Goal: Task Accomplishment & Management: Use online tool/utility

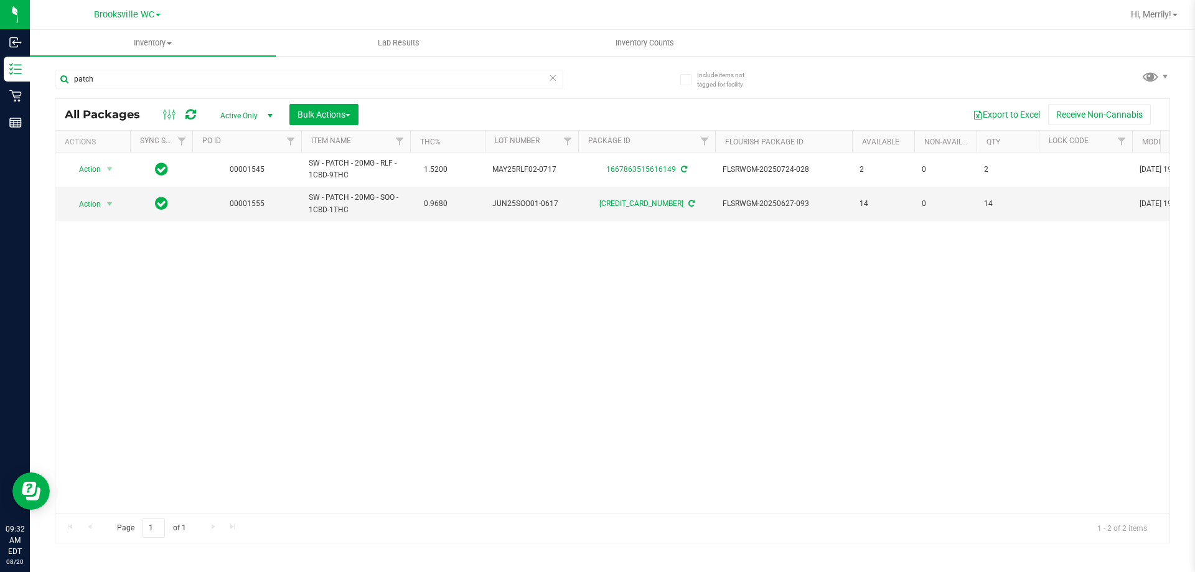
type input "patch"
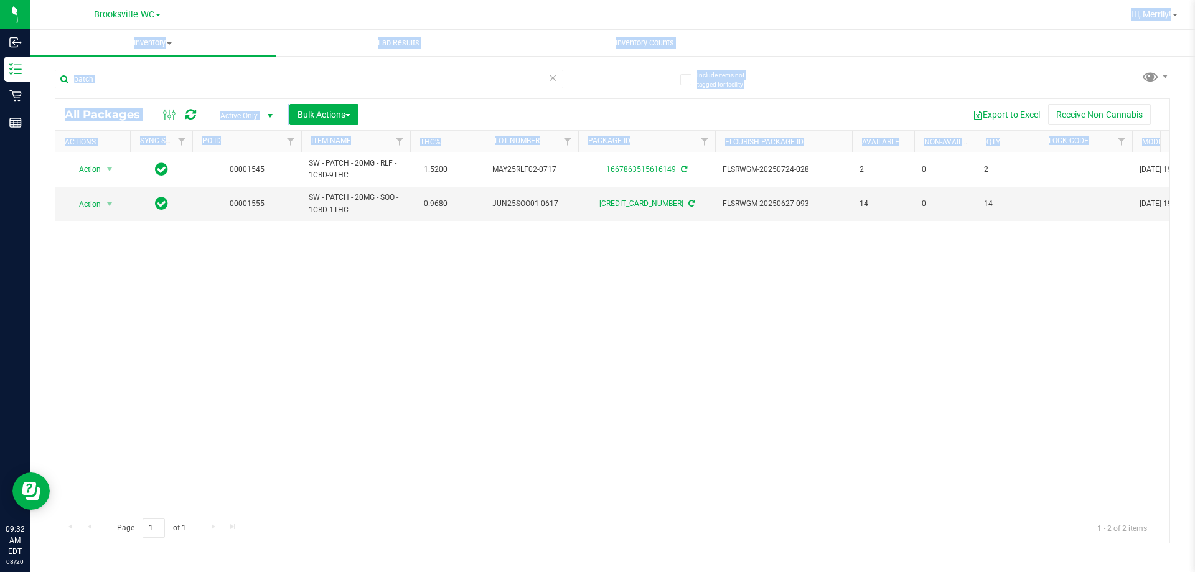
drag, startPoint x: 0, startPoint y: 0, endPoint x: 403, endPoint y: -71, distance: 409.4
click at [403, 0] on html "Inbound Inventory Retail Reports 09:32 AM EDT [DATE] 08/20 [GEOGRAPHIC_DATA] WC…" at bounding box center [597, 286] width 1195 height 572
click at [153, 78] on input "patch" at bounding box center [309, 79] width 508 height 19
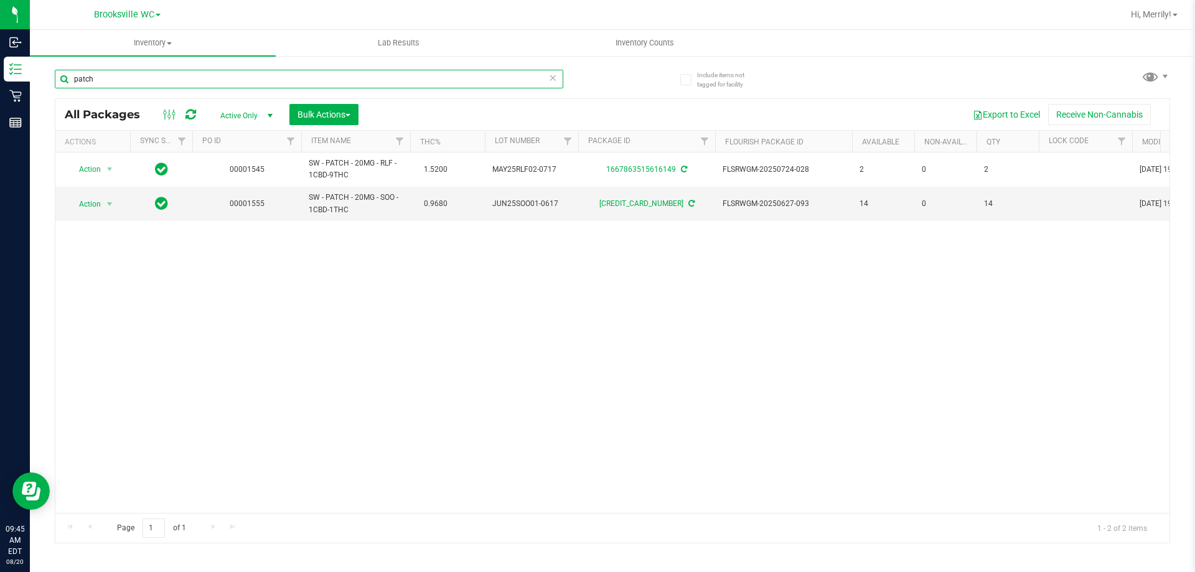
click at [152, 78] on input "patch" at bounding box center [309, 79] width 508 height 19
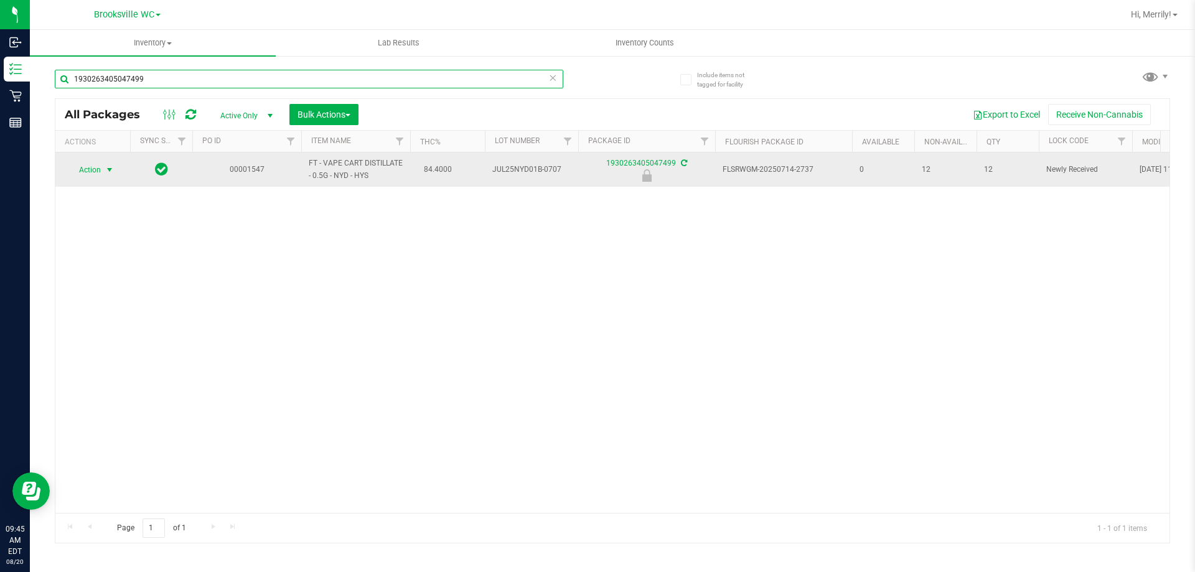
type input "1930263405047499"
click at [110, 174] on span "select" at bounding box center [110, 170] width 10 height 10
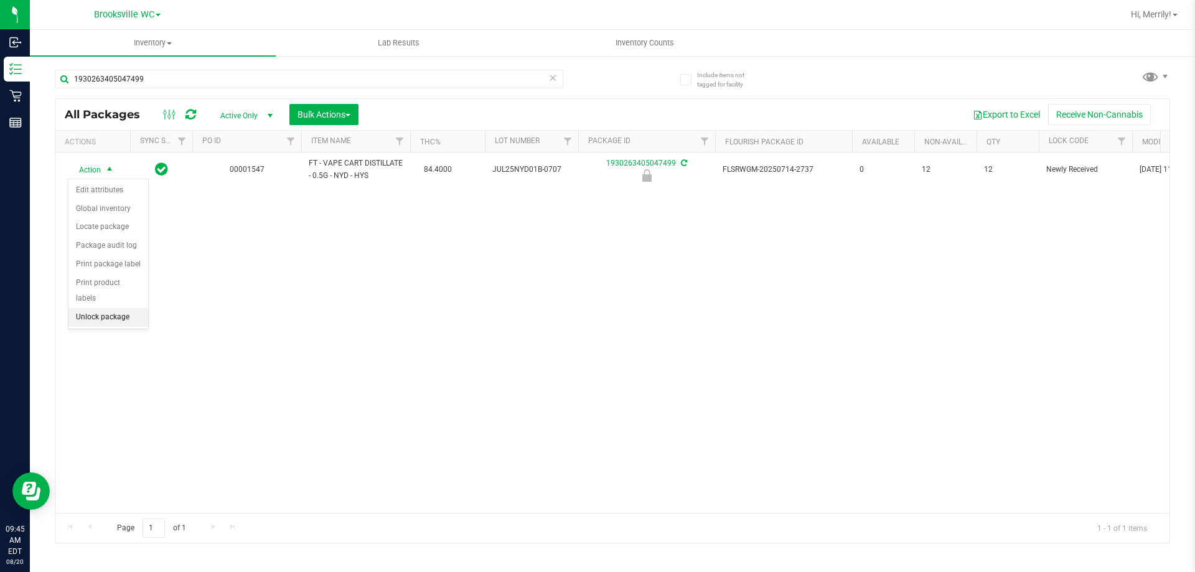
click at [110, 308] on li "Unlock package" at bounding box center [108, 317] width 80 height 19
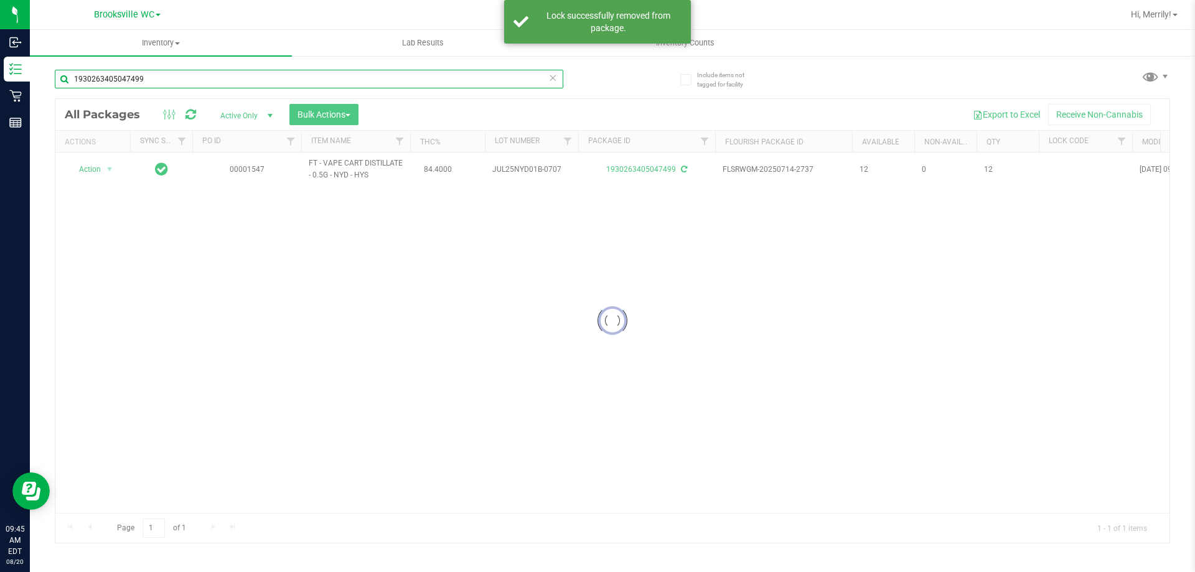
click at [152, 77] on input "1930263405047499" at bounding box center [309, 79] width 508 height 19
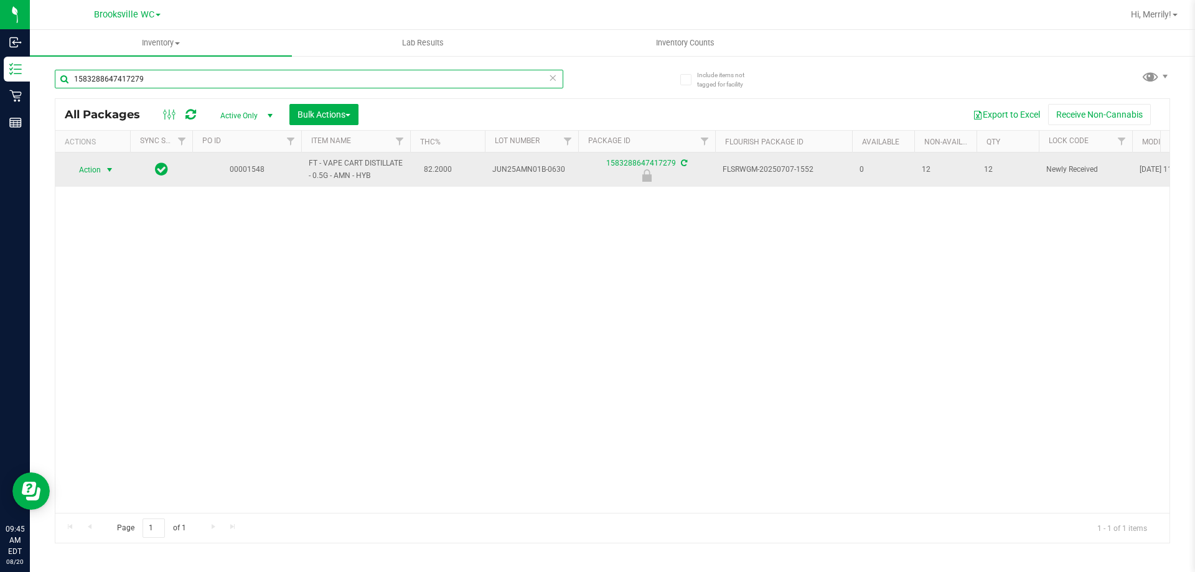
type input "1583288647417279"
click at [108, 169] on span "select" at bounding box center [110, 170] width 10 height 10
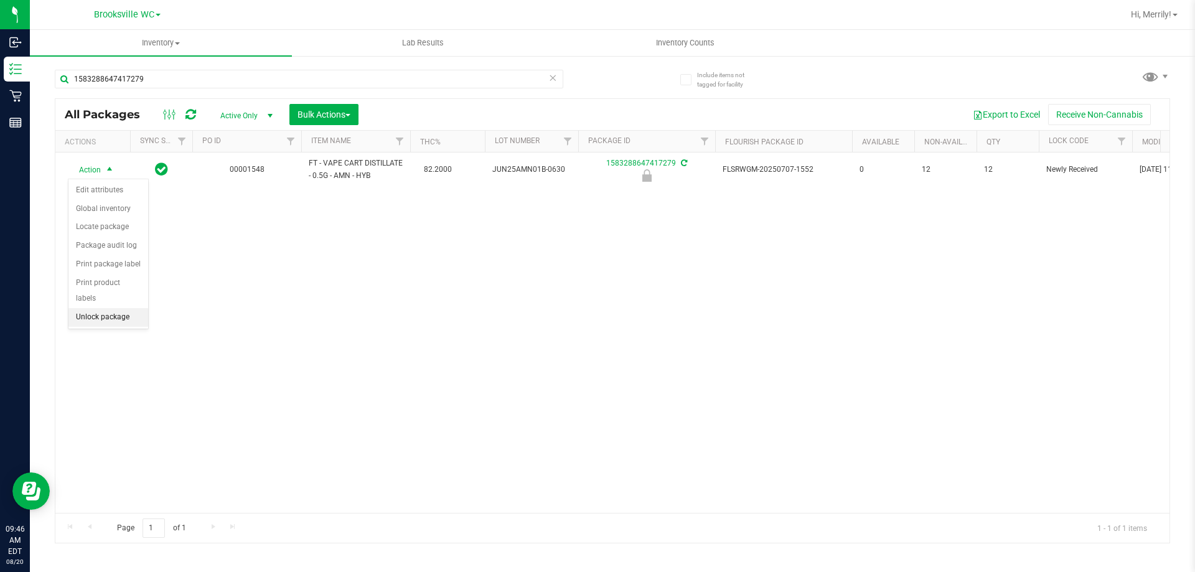
click at [104, 308] on li "Unlock package" at bounding box center [108, 317] width 80 height 19
click at [740, 445] on div "Action Action Create package Edit attributes Global inventory Locate package Lo…" at bounding box center [612, 332] width 1114 height 360
